Goal: Use online tool/utility: Use online tool/utility

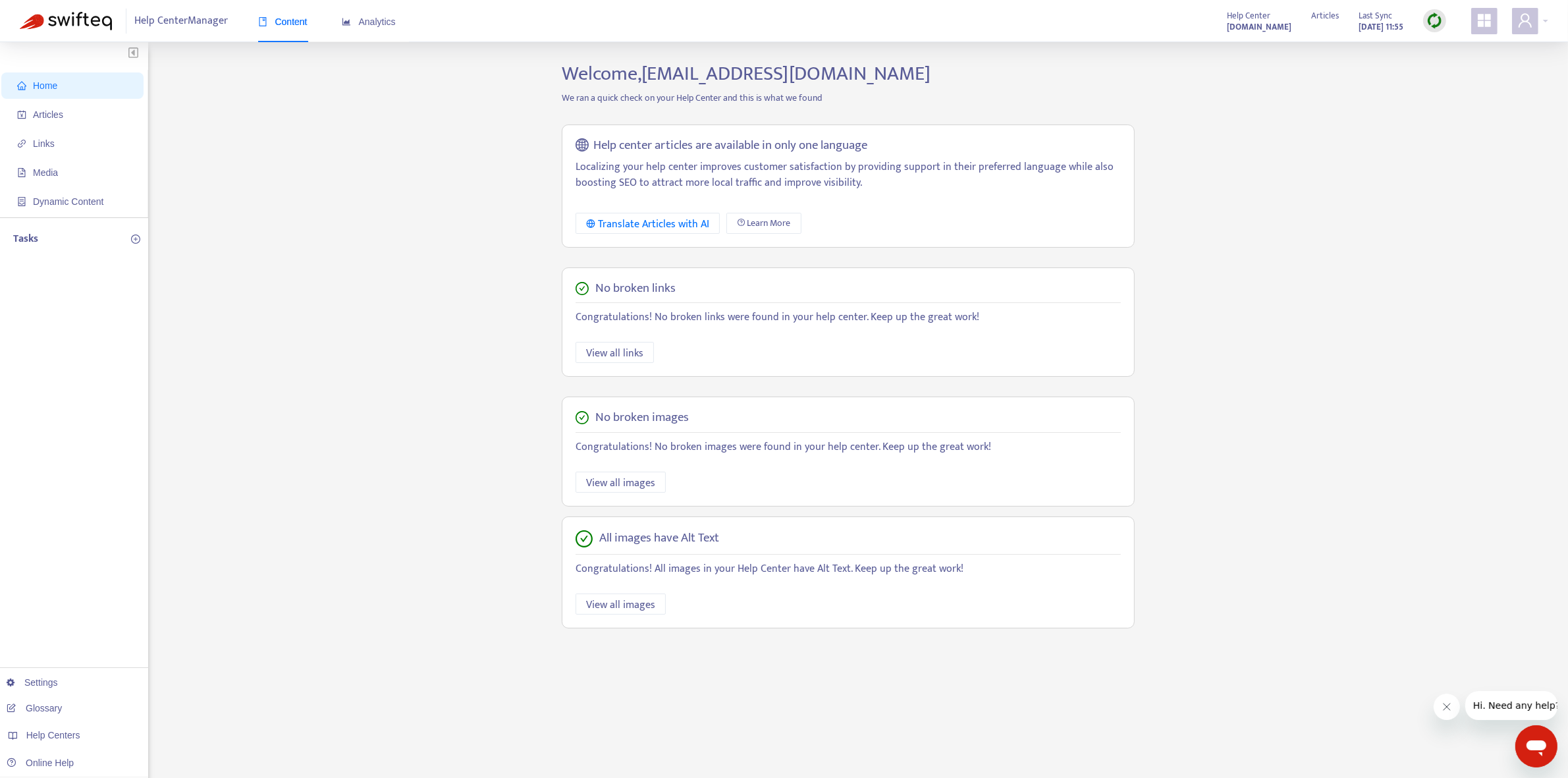
click at [269, 626] on div "Home Articles Links Media Dynamic Content Tasks Settings Glossary Help Centers …" at bounding box center [784, 446] width 1529 height 771
click at [253, 656] on link "[DOMAIN_NAME]" at bounding box center [208, 653] width 89 height 11
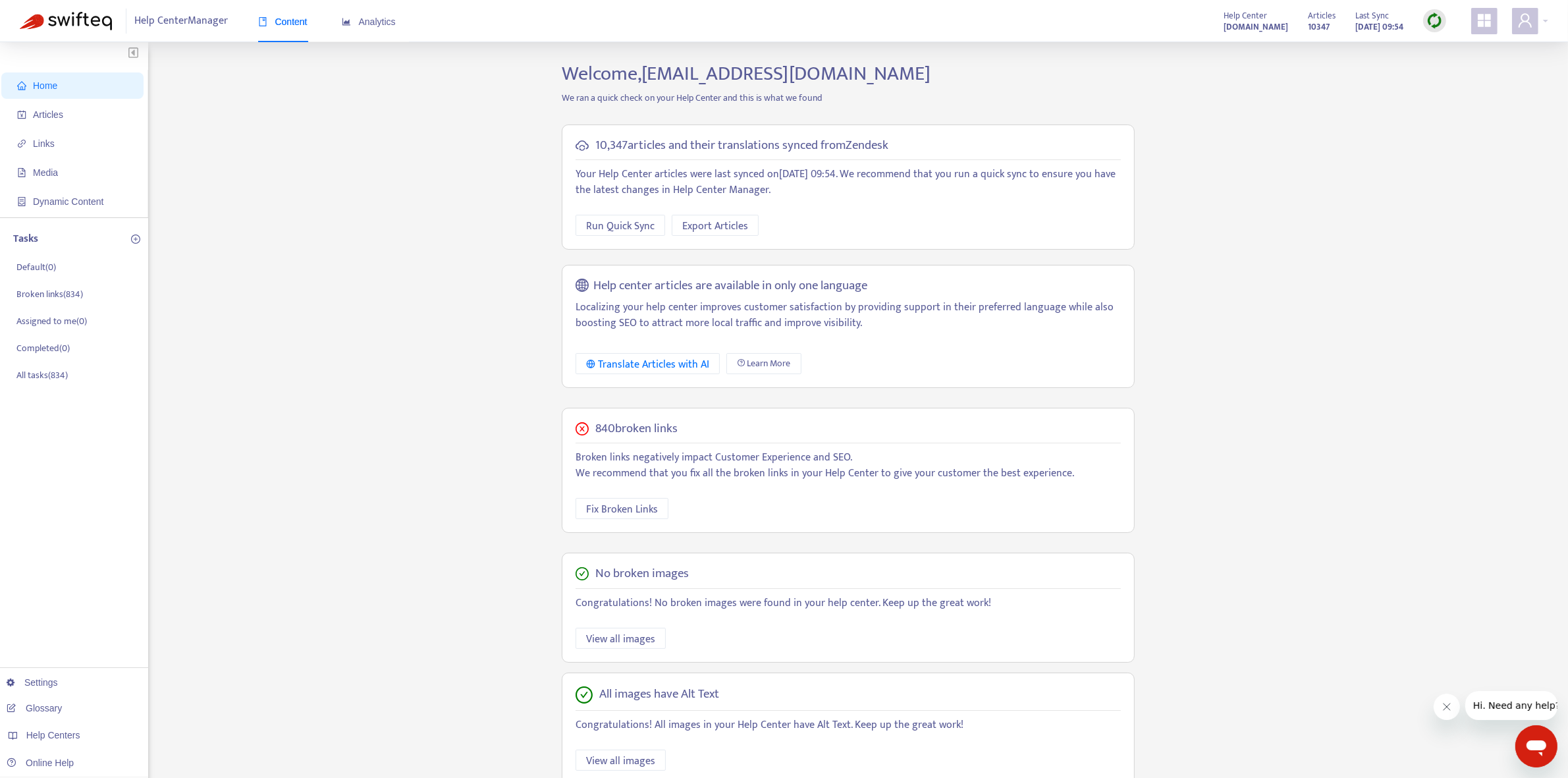
click at [1285, 284] on div "Home Articles Links Media Dynamic Content Tasks Default ( 0 ) Broken links ( 83…" at bounding box center [784, 446] width 1529 height 771
click at [609, 226] on span "Run Quick Sync" at bounding box center [620, 226] width 69 height 16
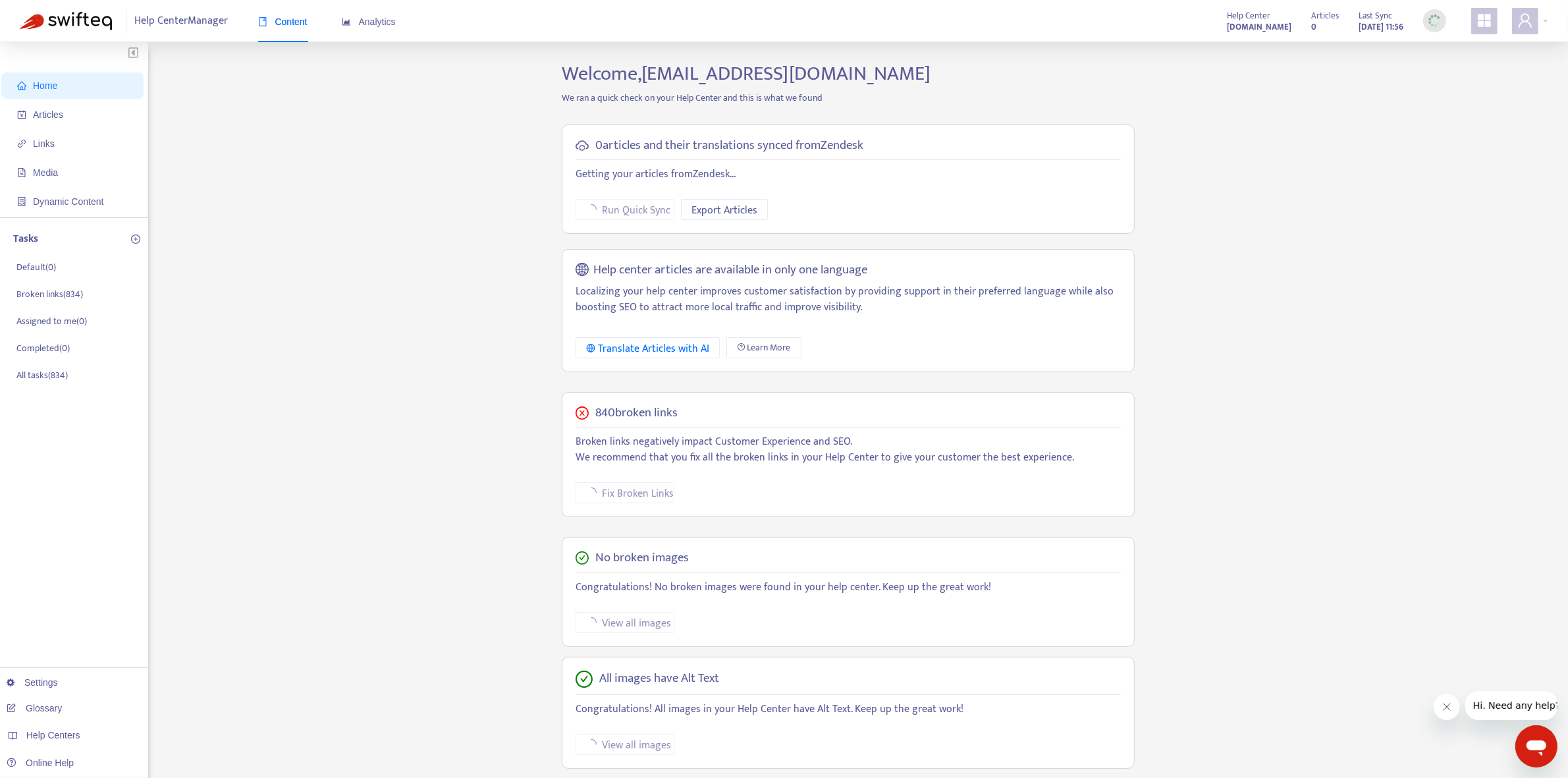
click at [1352, 297] on div "Home Articles Links Media Dynamic Content Tasks Default ( 0 ) Broken links ( 83…" at bounding box center [784, 446] width 1529 height 771
drag, startPoint x: 1345, startPoint y: 175, endPoint x: 1330, endPoint y: 192, distance: 22.7
click at [1345, 175] on div "Home Articles Links Media Dynamic Content Tasks Default ( 0 ) Broken links ( 83…" at bounding box center [784, 446] width 1529 height 771
click at [639, 211] on span "Run Quick Sync" at bounding box center [636, 210] width 69 height 16
click at [1430, 256] on div "Home Articles Links Media Dynamic Content Tasks Default ( 0 ) Broken links ( 83…" at bounding box center [784, 446] width 1529 height 771
